Goal: Navigation & Orientation: Find specific page/section

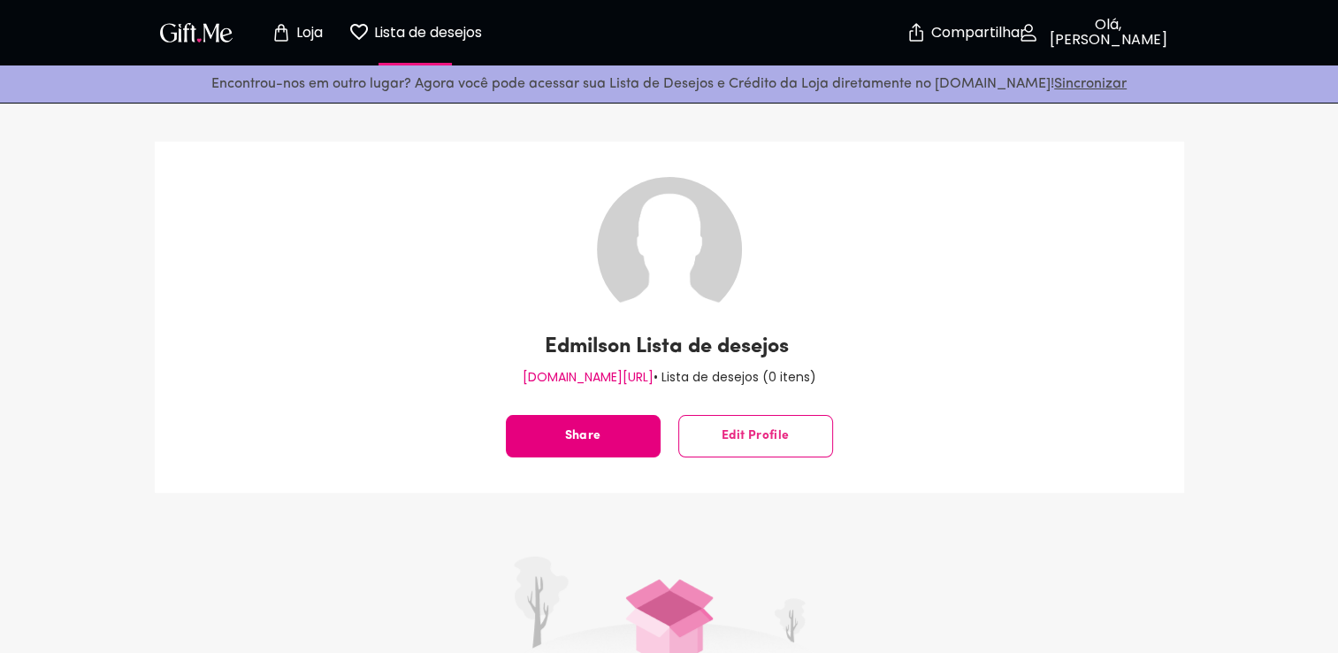
click at [280, 30] on icon "Página da loja" at bounding box center [281, 32] width 21 height 21
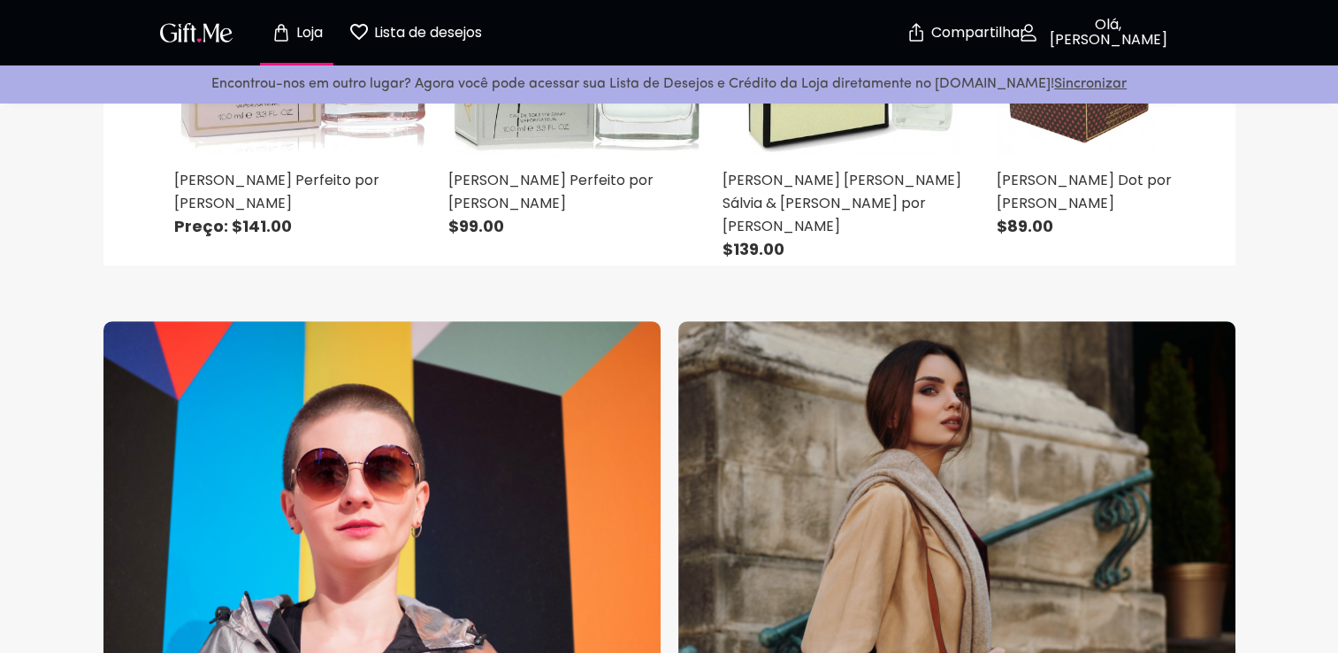
scroll to position [589, 0]
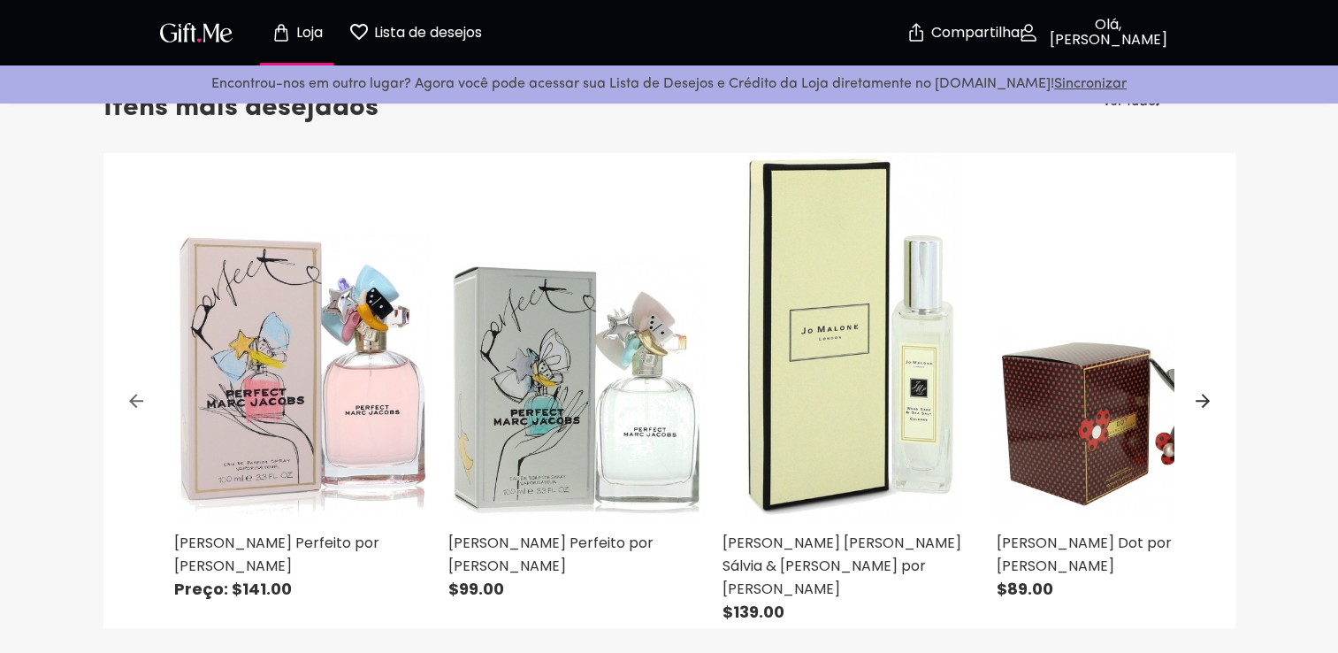
click at [1074, 33] on p "Olá, [PERSON_NAME]" at bounding box center [1106, 33] width 134 height 30
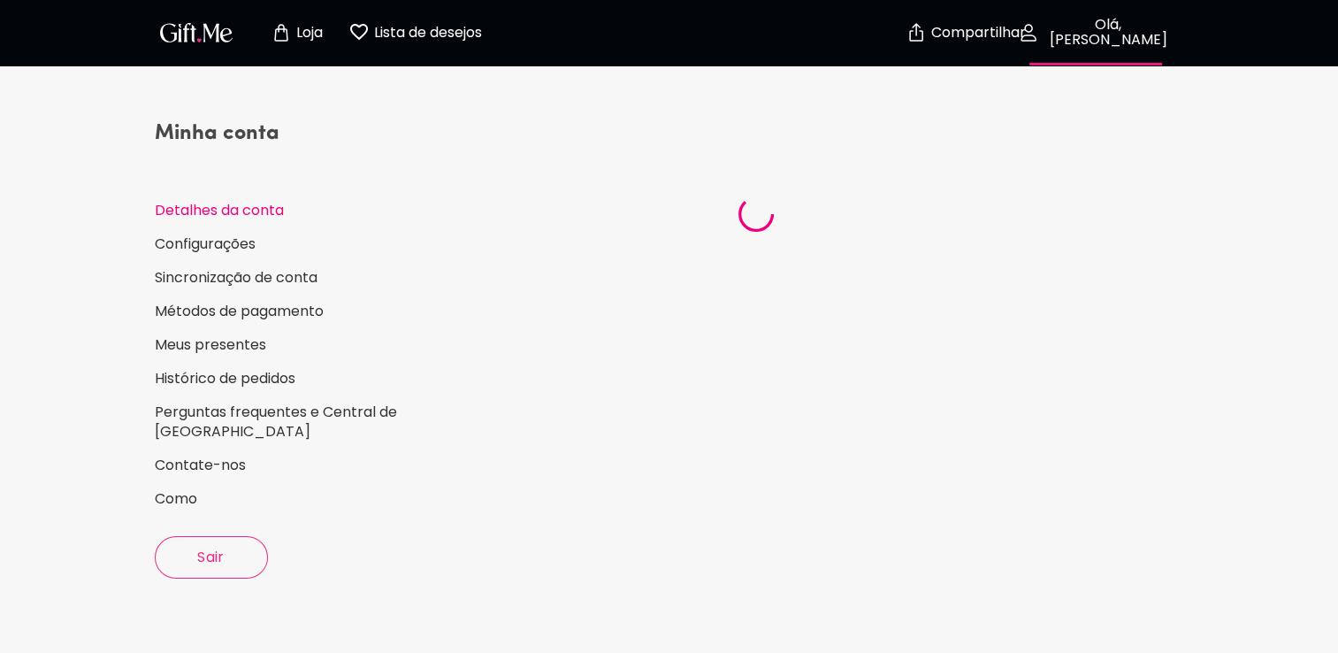
select select "US"
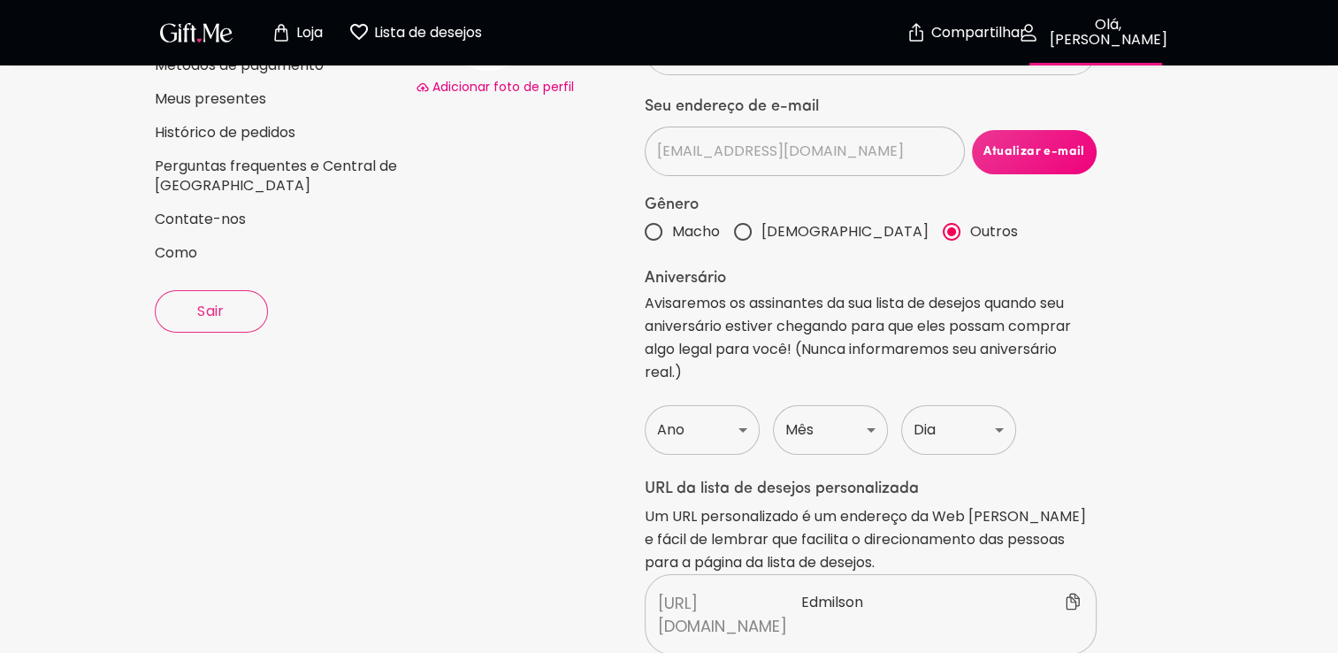
scroll to position [57, 0]
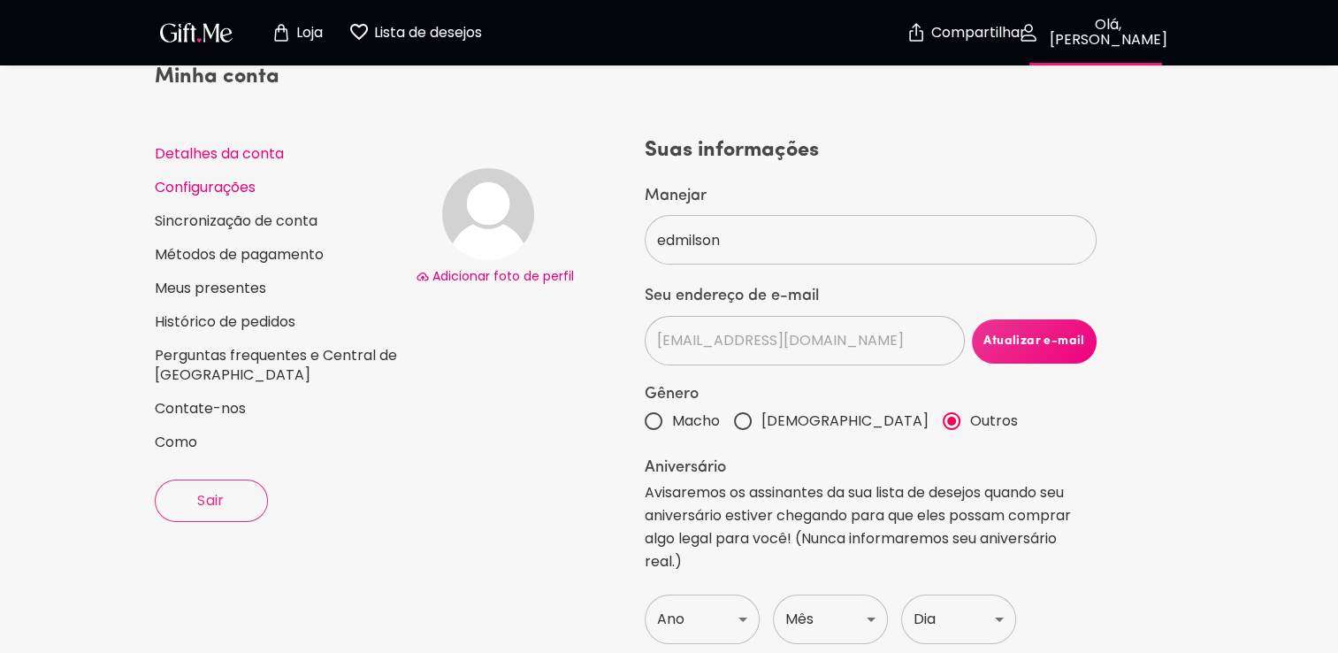
click at [196, 188] on link "Configurações" at bounding box center [278, 187] width 247 height 19
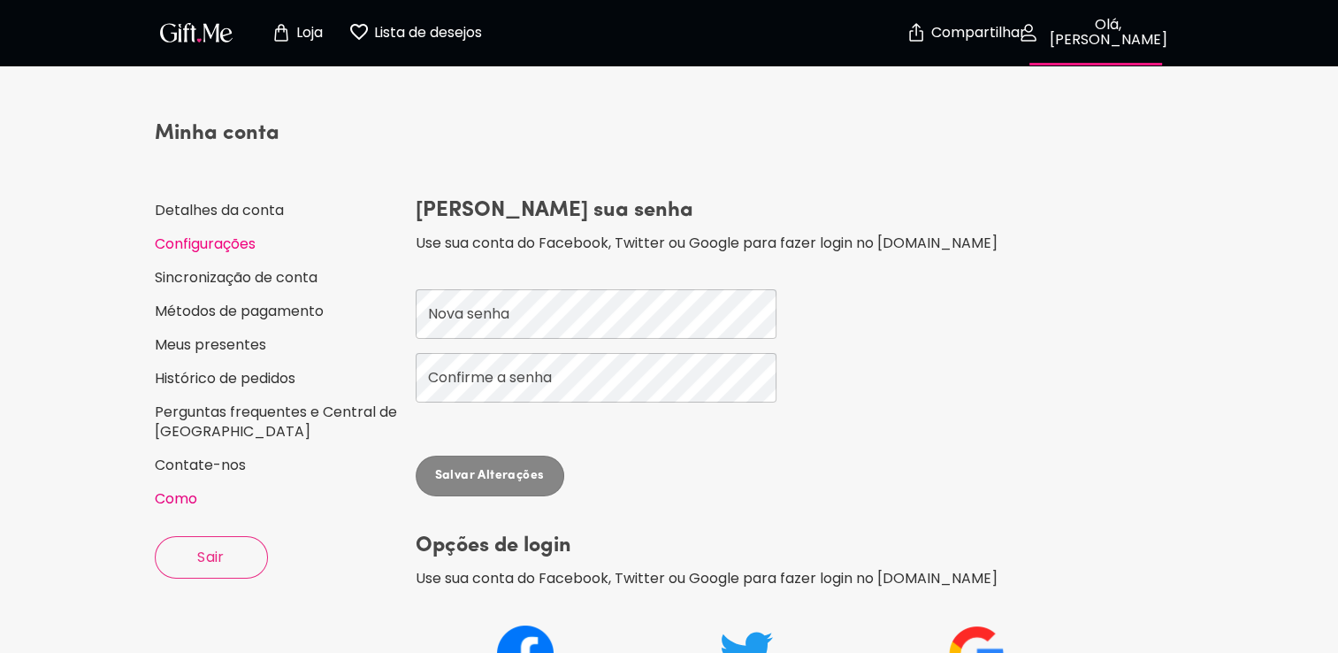
click at [181, 491] on link "Como" at bounding box center [278, 498] width 247 height 19
click at [203, 556] on span "Sair" at bounding box center [211, 557] width 111 height 19
